Goal: Task Accomplishment & Management: Use online tool/utility

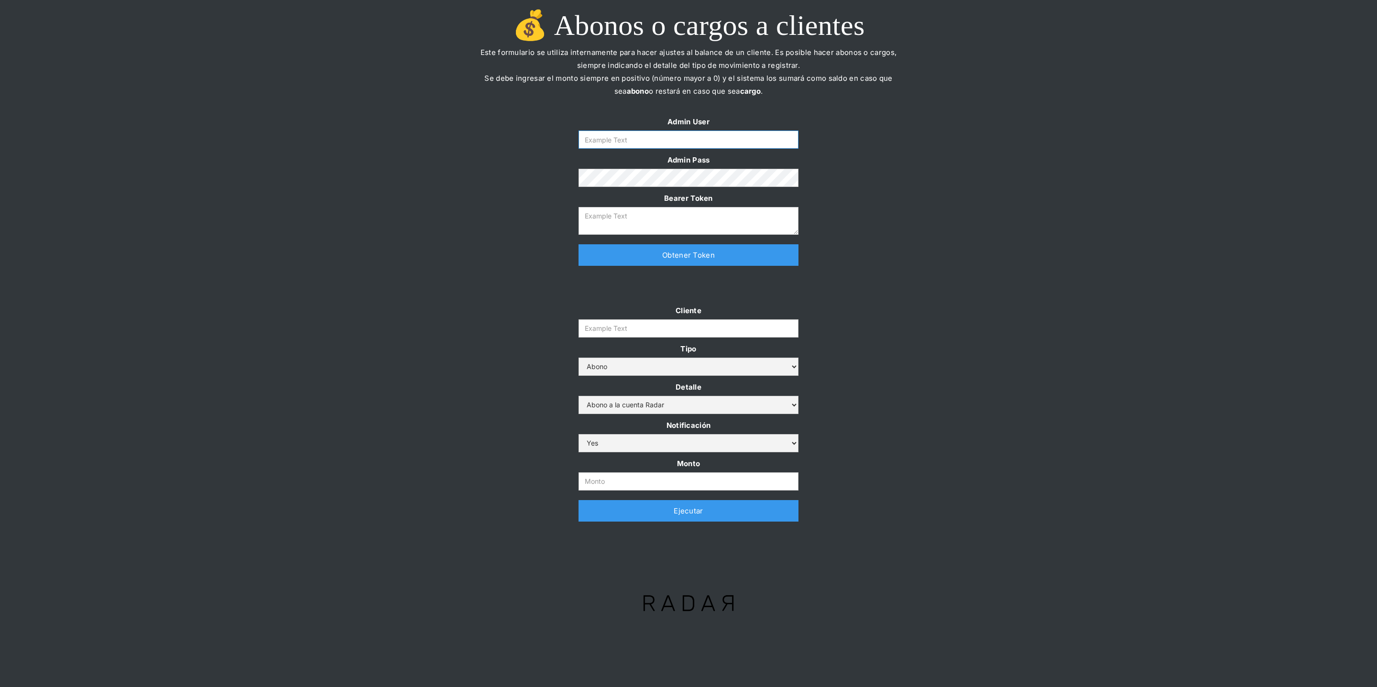
click at [646, 145] on input "Form" at bounding box center [689, 140] width 220 height 18
type input "[PERSON_NAME][EMAIL_ADDRESS][DOMAIN_NAME]"
click at [649, 262] on link "Obtener Token" at bounding box center [689, 255] width 220 height 22
type textarea "[SECURITY_DATA]"
click at [596, 482] on input "Monto" at bounding box center [689, 482] width 220 height 18
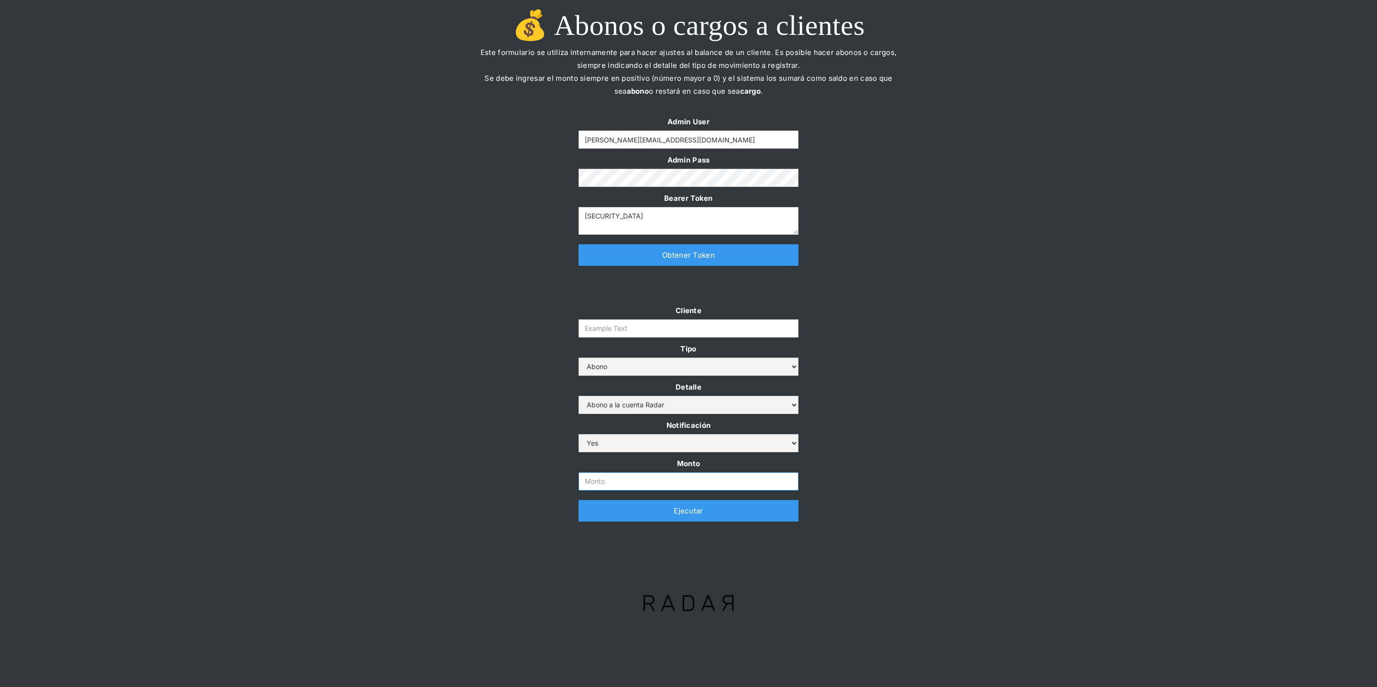
paste input "$2,000,000,000"
type input "2.000.000.000"
click at [477, 421] on div "Cliente Tipo Abono Cargo Detalle Abono a la cuenta Radar Devolución por altos m…" at bounding box center [688, 417] width 1377 height 227
click at [641, 322] on input "Cliente" at bounding box center [689, 328] width 220 height 18
paste input "prontopaga"
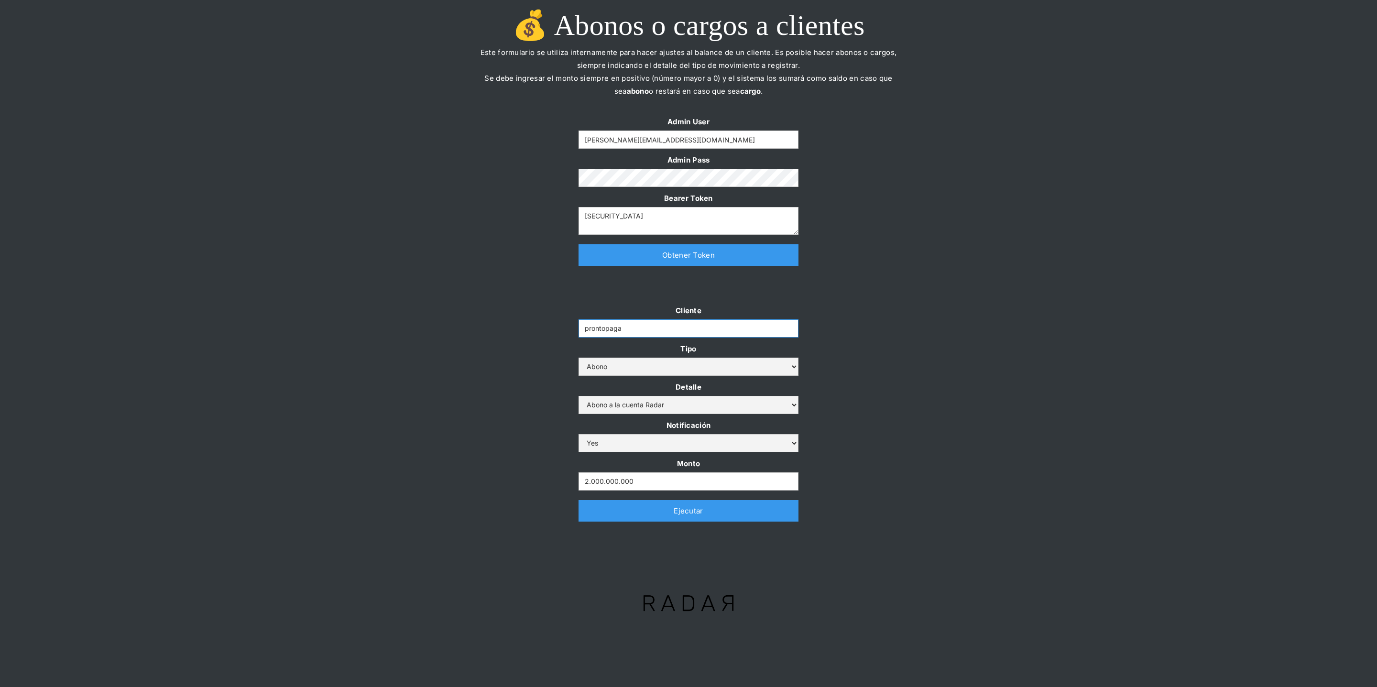
type input "prontopaga"
click at [465, 322] on div "Cliente prontopaga Tipo Abono Cargo Detalle Abono a la cuenta Radar Devolución …" at bounding box center [688, 417] width 1377 height 227
click at [393, 332] on div "Cliente prontopaga Tipo Abono Cargo Detalle Abono a la cuenta Radar Devolución …" at bounding box center [688, 417] width 1377 height 227
click at [603, 516] on link "Ejecutar" at bounding box center [689, 511] width 220 height 22
